Goal: Task Accomplishment & Management: Manage account settings

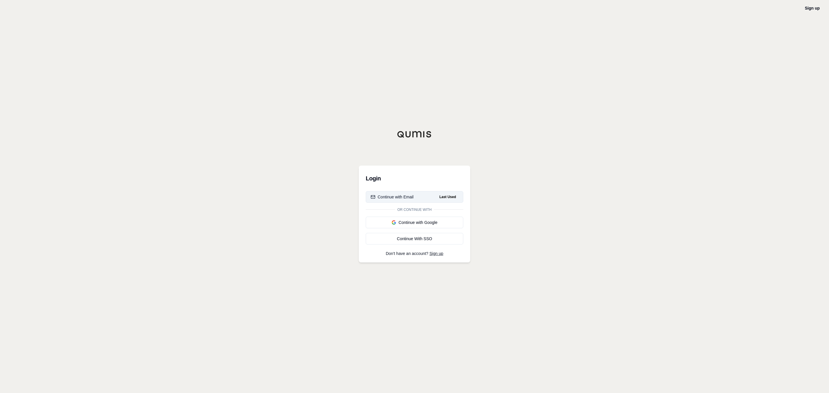
click at [397, 193] on button "Continue with Email Last Used" at bounding box center [415, 197] width 98 height 12
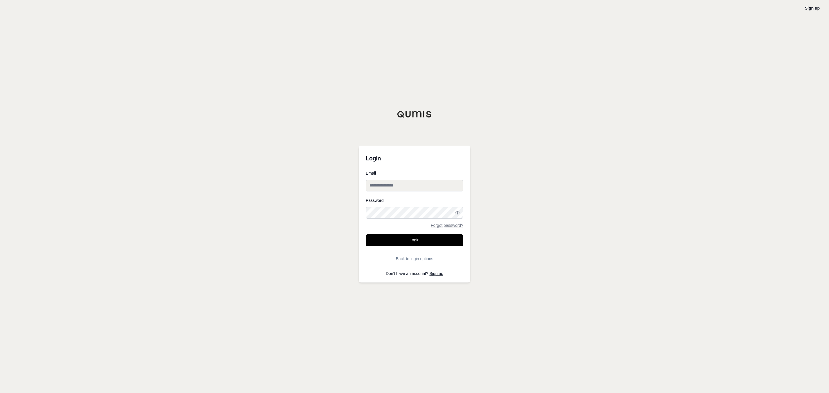
click at [408, 185] on input "Email" at bounding box center [415, 186] width 98 height 12
click at [498, 189] on div "Sign up Login Email Password Forgot password? Login Back to login options Don't…" at bounding box center [414, 196] width 829 height 393
click at [459, 186] on input "Email" at bounding box center [415, 186] width 98 height 12
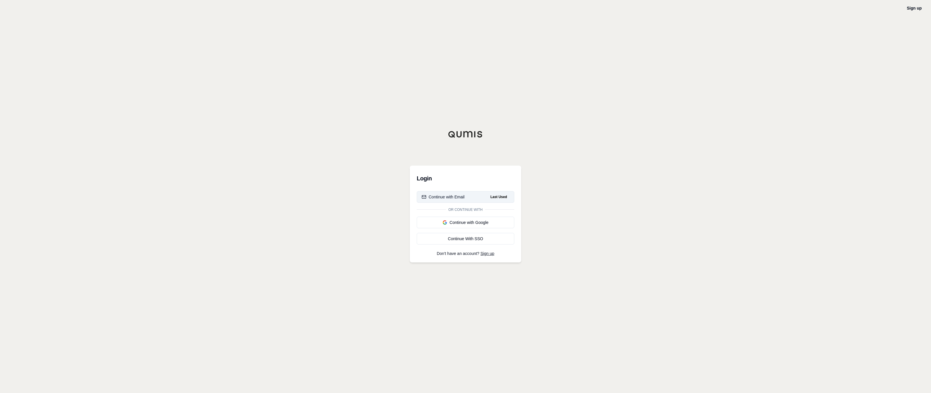
click at [476, 192] on button "Continue with Email Last Used" at bounding box center [466, 197] width 98 height 12
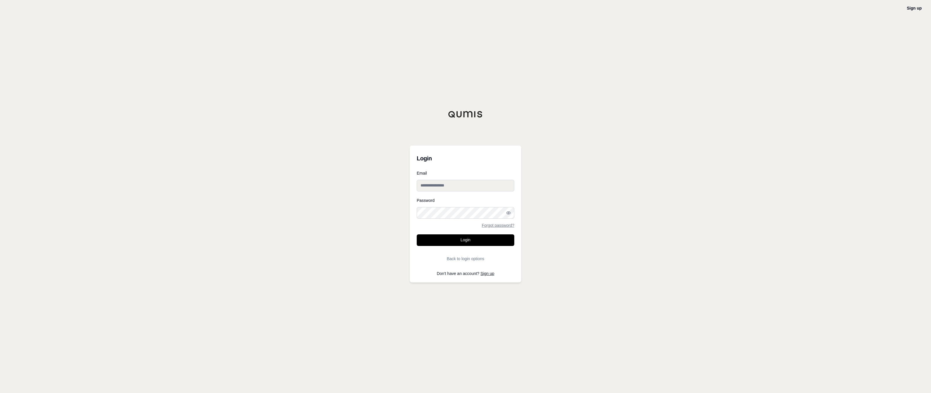
type input "**********"
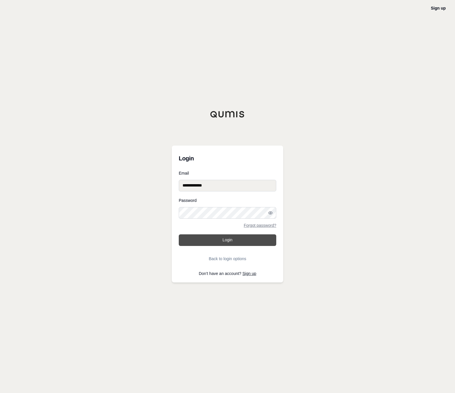
click at [255, 239] on button "Login" at bounding box center [228, 241] width 98 height 12
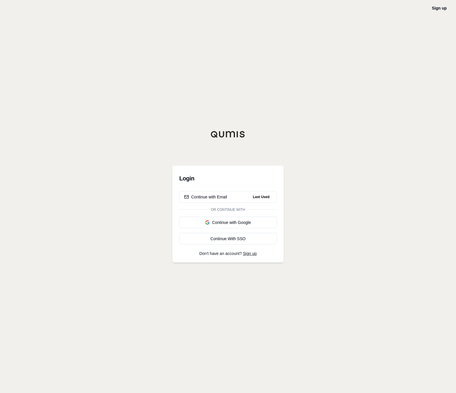
click at [249, 196] on button "Continue with Email Last Used" at bounding box center [228, 197] width 98 height 12
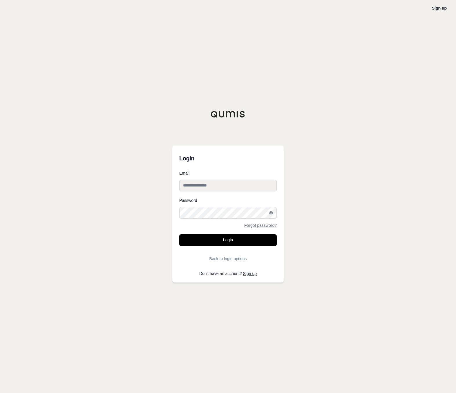
click at [245, 196] on form "Email Password Forgot password? Login Back to login options" at bounding box center [228, 217] width 98 height 93
drag, startPoint x: 361, startPoint y: 187, endPoint x: 253, endPoint y: 184, distance: 107.8
click at [253, 184] on input "Email" at bounding box center [228, 186] width 98 height 12
drag, startPoint x: 253, startPoint y: 184, endPoint x: 281, endPoint y: 185, distance: 28.5
click at [281, 185] on div "Login Email Password Forgot password? Login Back to login options Don't have an…" at bounding box center [227, 214] width 111 height 137
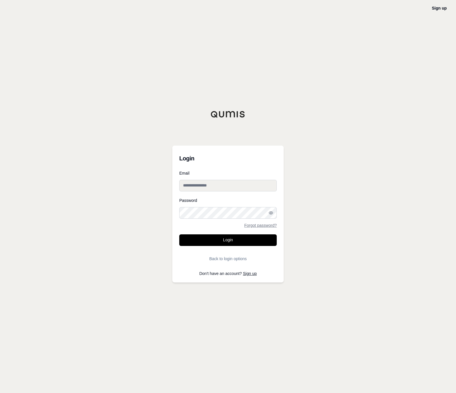
type input "**********"
click at [253, 239] on button "Login" at bounding box center [228, 241] width 98 height 12
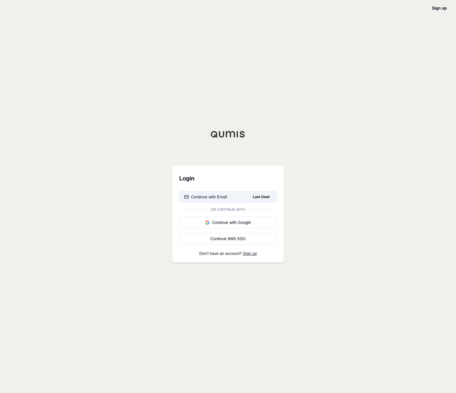
click at [239, 192] on button "Continue with Email Last Used" at bounding box center [228, 197] width 98 height 12
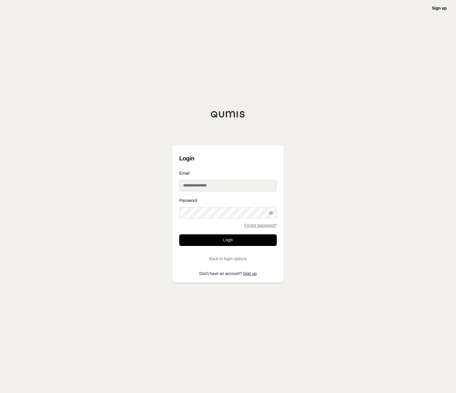
click at [248, 185] on input "Email" at bounding box center [228, 186] width 98 height 12
type input "**********"
click at [230, 241] on button "Login" at bounding box center [228, 241] width 98 height 12
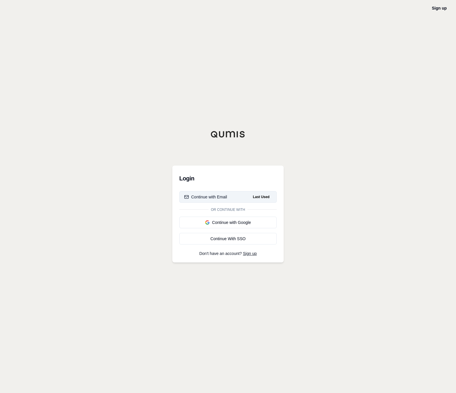
click at [236, 193] on button "Continue with Email Last Used" at bounding box center [228, 197] width 98 height 12
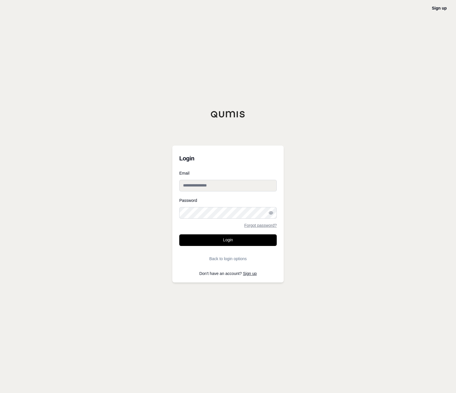
type input "**********"
click at [236, 193] on form "**********" at bounding box center [228, 217] width 98 height 93
click at [251, 242] on button "Login" at bounding box center [228, 241] width 98 height 12
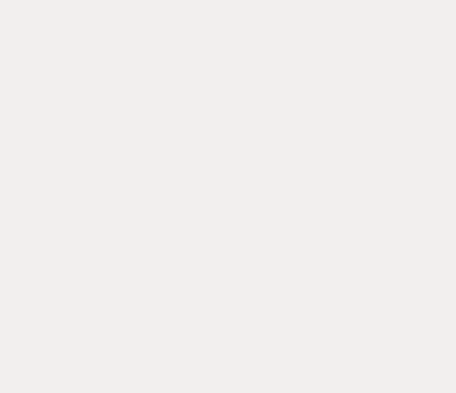
click at [294, 253] on div at bounding box center [228, 196] width 456 height 393
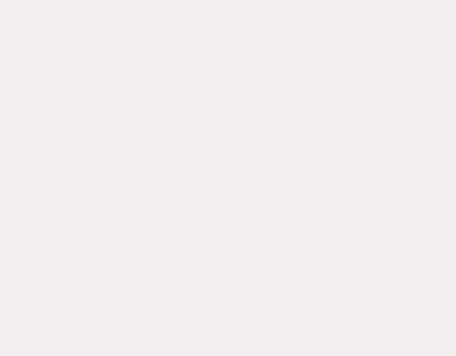
click at [338, 129] on div at bounding box center [228, 178] width 456 height 356
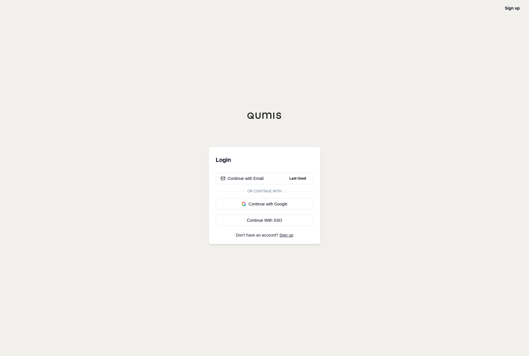
drag, startPoint x: 179, startPoint y: 215, endPoint x: 193, endPoint y: 298, distance: 83.9
click at [0, 0] on div "Sign up Login Continue with Email Last Used Or continue with Continue with Goog…" at bounding box center [264, 178] width 529 height 356
click at [37, 99] on div "Sign up Login Continue with Email Last Used Or continue with Continue with Goog…" at bounding box center [264, 178] width 529 height 356
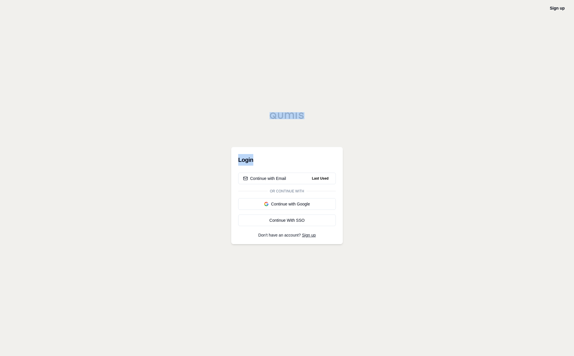
click at [136, 91] on div "Sign up Login Continue with Email Last Used Or continue with Continue with Goog…" at bounding box center [287, 178] width 574 height 356
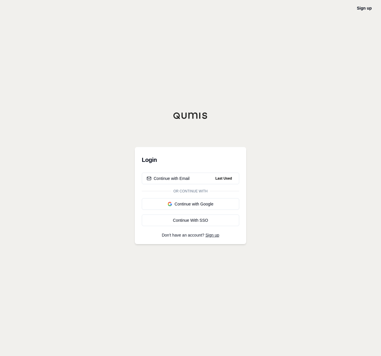
drag, startPoint x: 234, startPoint y: 24, endPoint x: 152, endPoint y: 24, distance: 82.2
click at [152, 24] on div "Sign up Login Continue with Email Last Used Or continue with Continue with Goog…" at bounding box center [190, 178] width 381 height 356
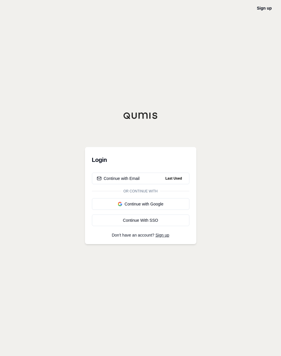
click at [156, 123] on div "Login Continue with Email Last Used Or continue with Continue with Google Conti…" at bounding box center [140, 178] width 111 height 132
click at [169, 177] on span "Last Used" at bounding box center [173, 178] width 21 height 7
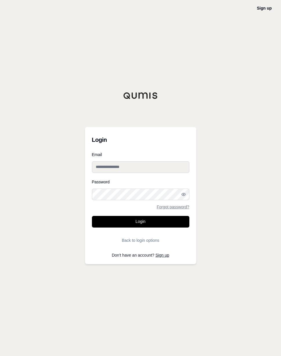
click at [177, 169] on input "Email" at bounding box center [141, 167] width 98 height 12
click at [211, 161] on div "Sign up Login Email Password Forgot password? Login Back to login options Don't…" at bounding box center [140, 178] width 281 height 356
click at [179, 166] on input "Email" at bounding box center [141, 167] width 98 height 12
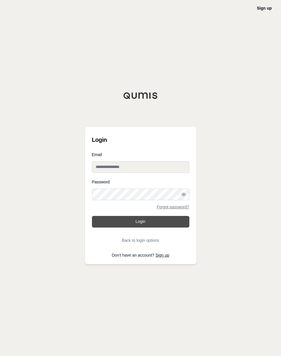
type input "**********"
click at [178, 222] on button "Login" at bounding box center [141, 222] width 98 height 12
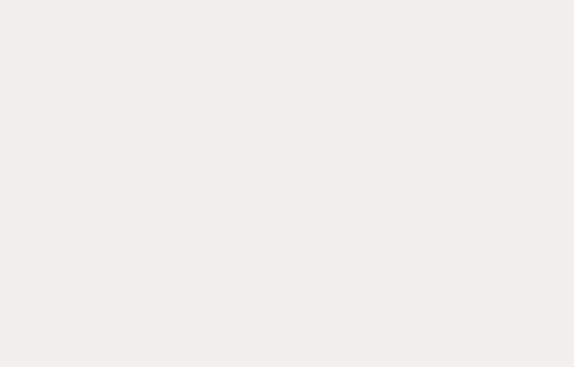
drag, startPoint x: 60, startPoint y: 367, endPoint x: 281, endPoint y: 193, distance: 281.2
click at [0, 0] on div at bounding box center [287, 183] width 574 height 367
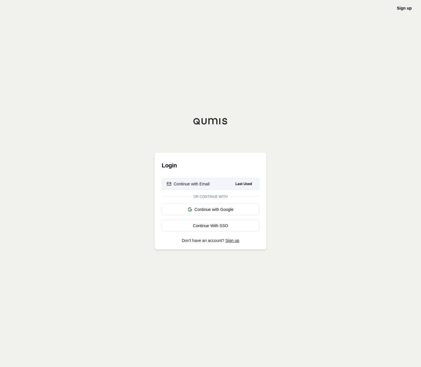
click at [231, 188] on button "Continue with Email Last Used" at bounding box center [211, 184] width 98 height 12
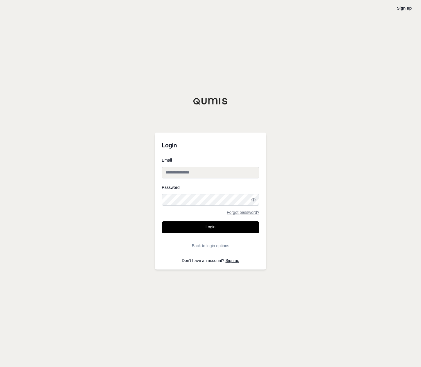
type input "**********"
click at [210, 230] on button "Login" at bounding box center [211, 228] width 98 height 12
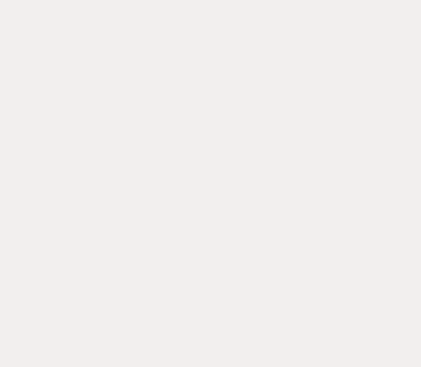
click at [293, 121] on div at bounding box center [210, 183] width 421 height 367
